Goal: Entertainment & Leisure: Consume media (video, audio)

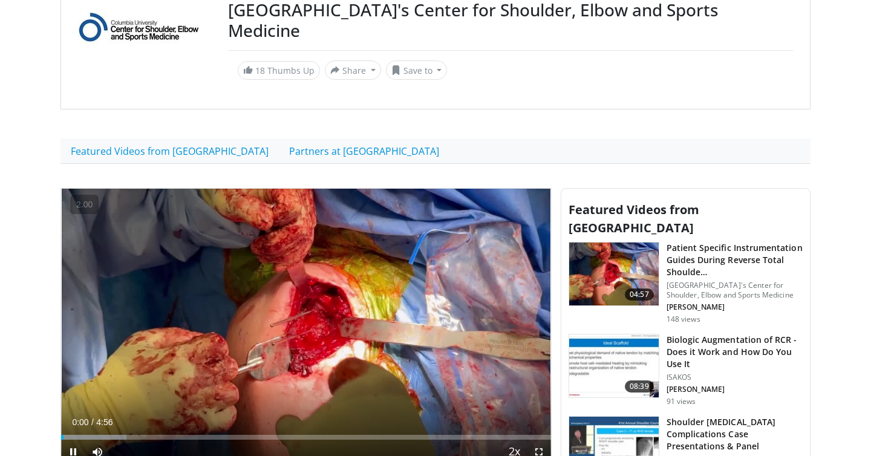
scroll to position [138, 0]
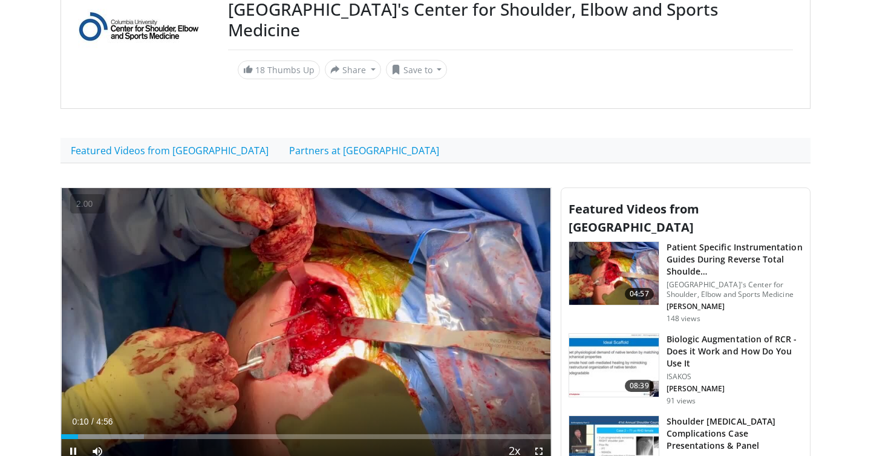
click at [0, 0] on button "−" at bounding box center [0, 0] width 0 height 0
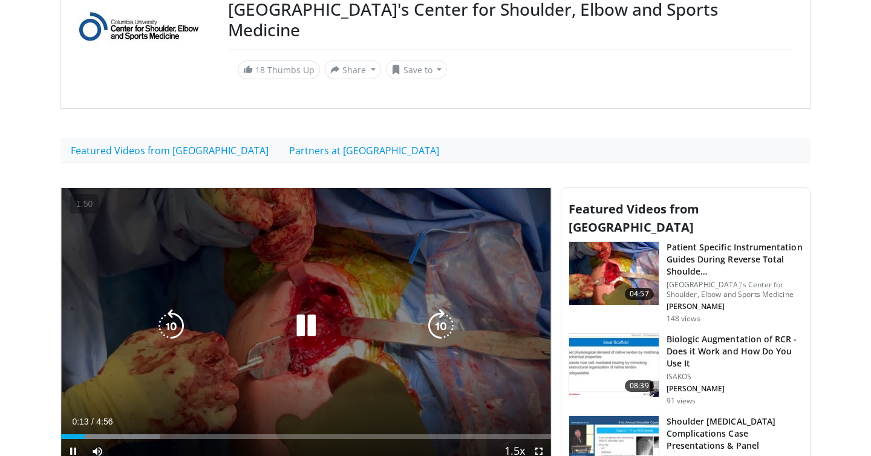
click at [160, 309] on icon "Video Player" at bounding box center [171, 326] width 34 height 34
click at [313, 309] on icon "Video Player" at bounding box center [306, 326] width 34 height 34
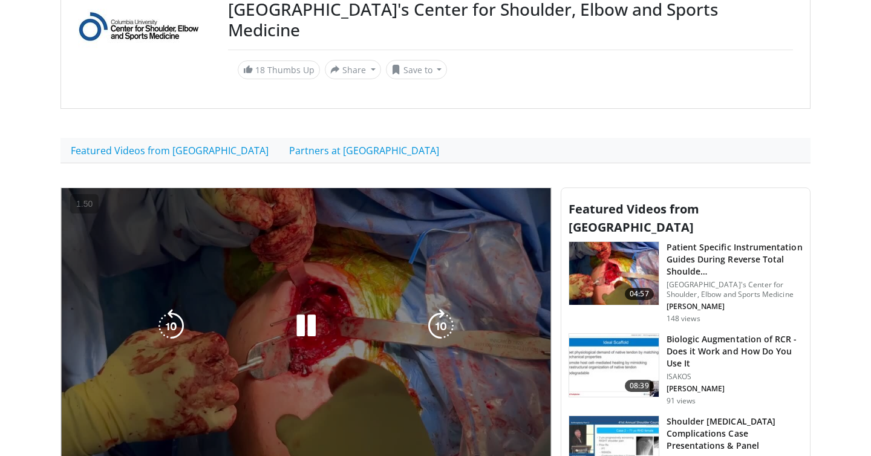
click at [318, 331] on div "10 seconds Tap to unmute" at bounding box center [306, 325] width 490 height 275
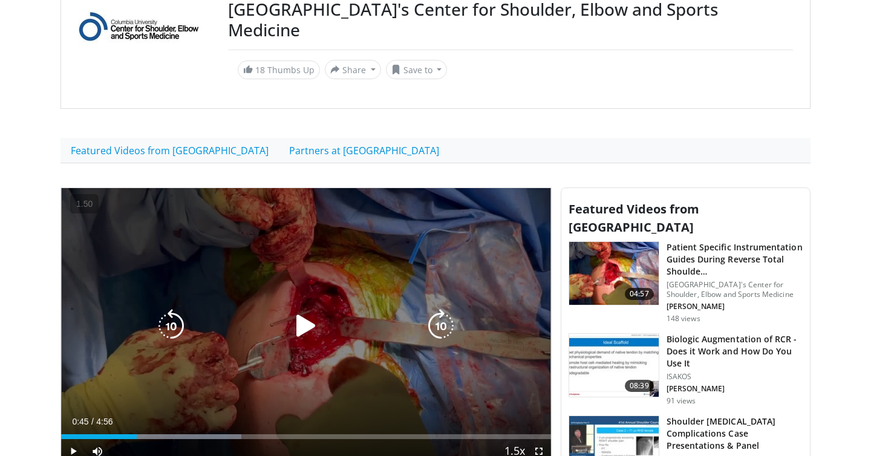
click at [303, 309] on icon "Video Player" at bounding box center [306, 326] width 34 height 34
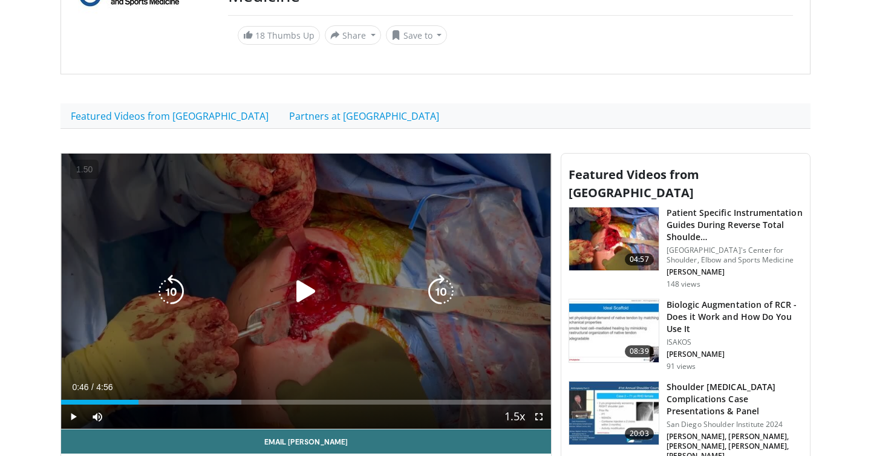
scroll to position [180, 0]
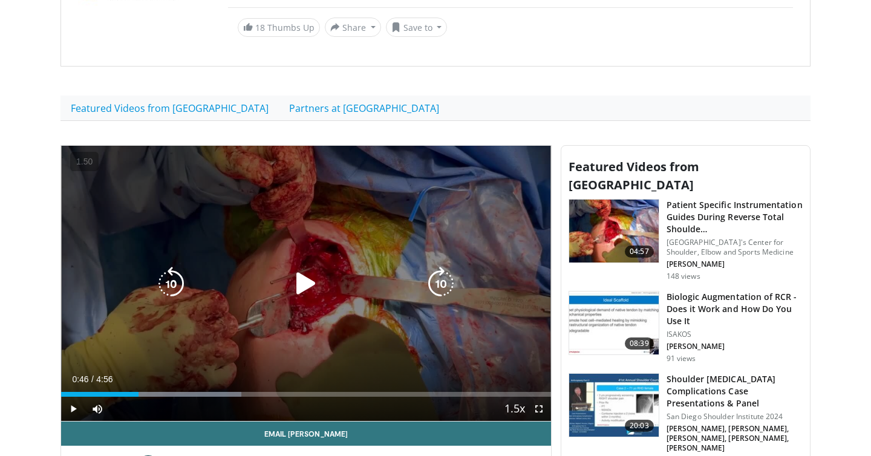
click at [310, 267] on icon "Video Player" at bounding box center [306, 284] width 34 height 34
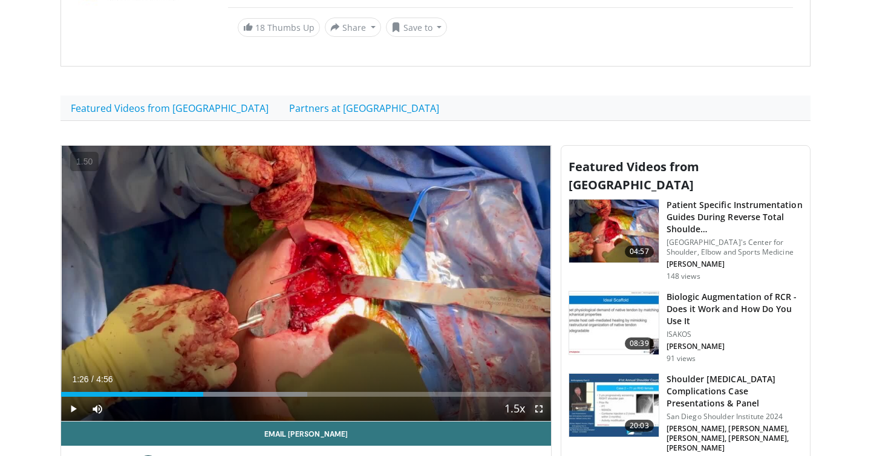
click at [541, 397] on span "Video Player" at bounding box center [539, 409] width 24 height 24
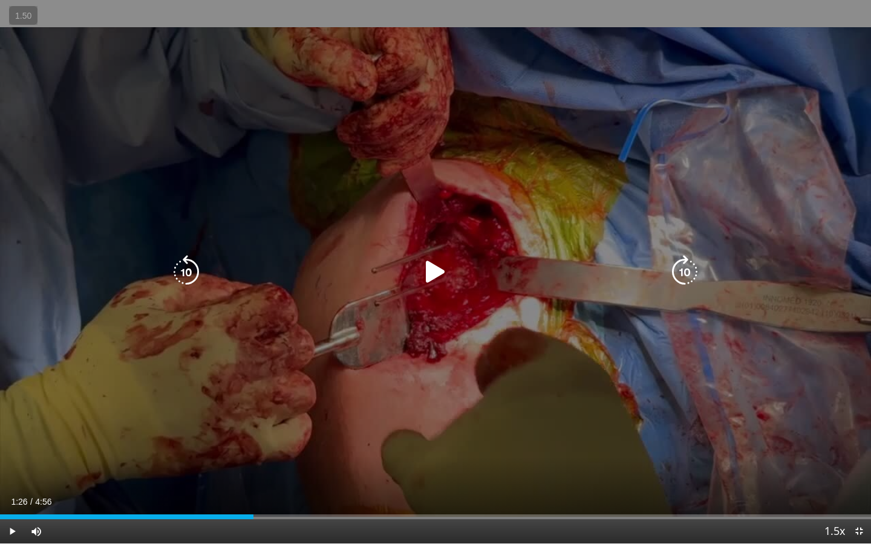
click at [432, 278] on icon "Video Player" at bounding box center [436, 272] width 34 height 34
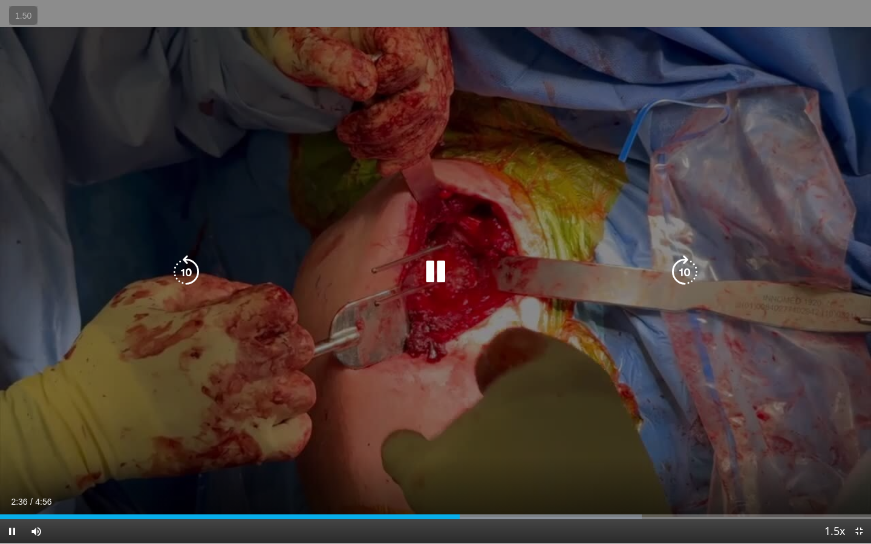
click at [419, 284] on icon "Video Player" at bounding box center [436, 272] width 34 height 34
click at [431, 279] on icon "Video Player" at bounding box center [436, 272] width 34 height 34
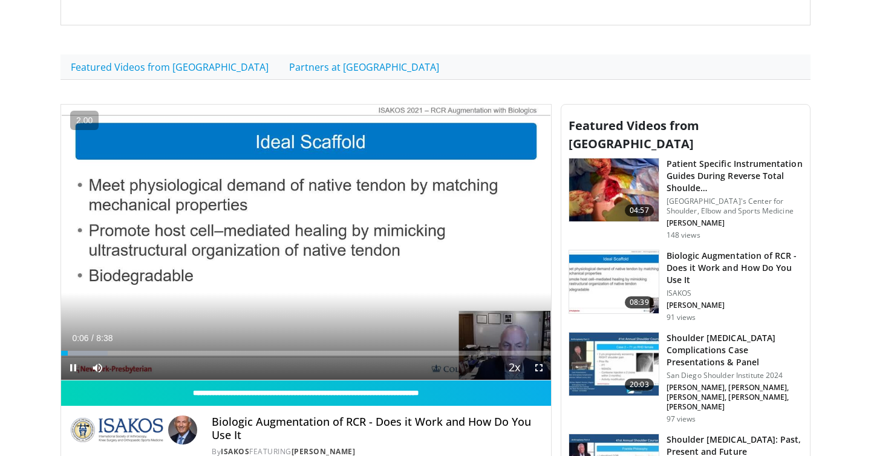
scroll to position [222, 0]
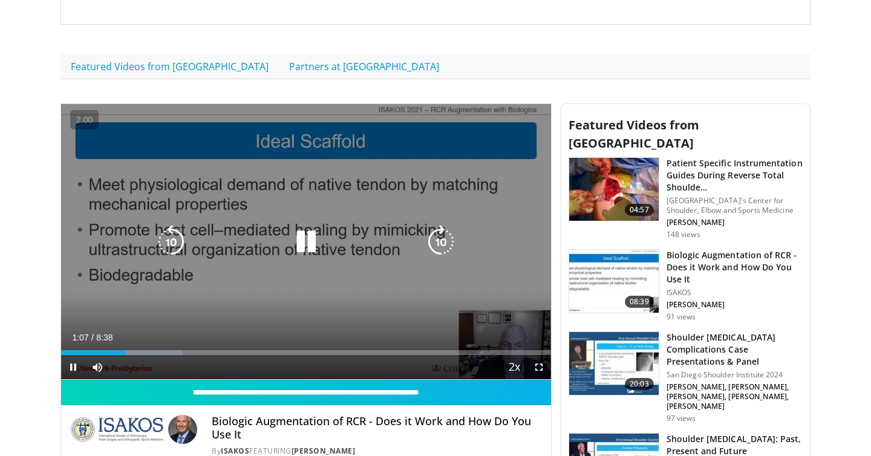
click at [301, 225] on icon "Video Player" at bounding box center [306, 242] width 34 height 34
